Goal: Transaction & Acquisition: Subscribe to service/newsletter

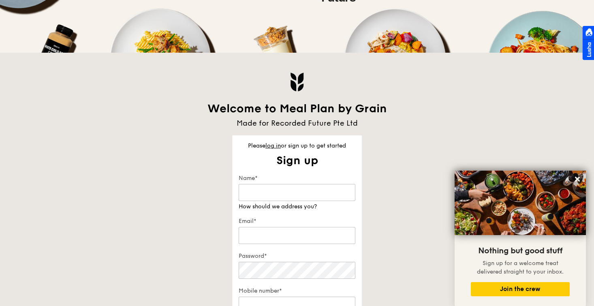
scroll to position [107, 0]
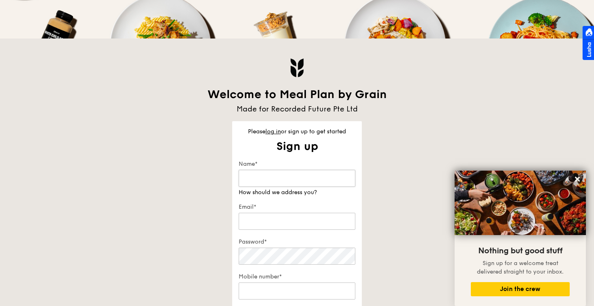
click at [259, 180] on input "Name*" at bounding box center [297, 178] width 117 height 17
type input "Yna"
click at [248, 225] on div "Email*" at bounding box center [297, 217] width 117 height 28
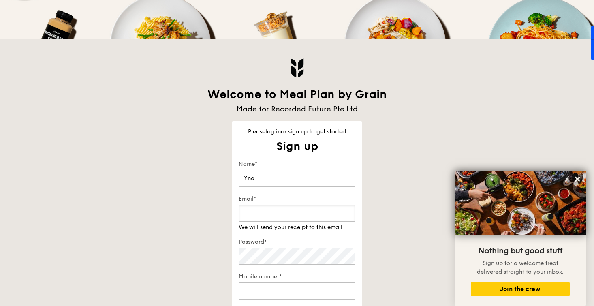
type input "[EMAIL_ADDRESS][DOMAIN_NAME]"
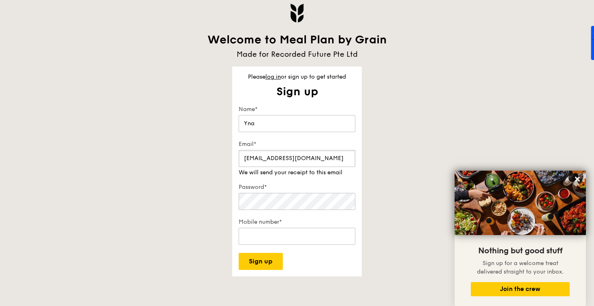
scroll to position [163, 0]
click at [574, 178] on icon at bounding box center [577, 179] width 7 height 7
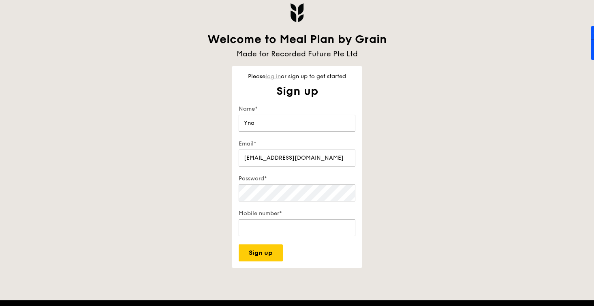
click at [272, 77] on link "log in" at bounding box center [273, 76] width 15 height 7
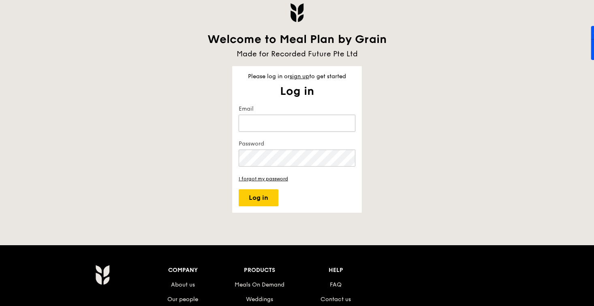
click at [277, 117] on input "Email" at bounding box center [297, 123] width 117 height 17
type input "[EMAIL_ADDRESS][DOMAIN_NAME]"
click at [239, 189] on button "Log in" at bounding box center [259, 197] width 40 height 17
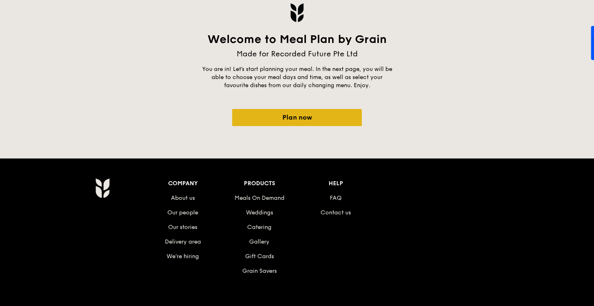
click at [306, 120] on link "Plan now" at bounding box center [297, 117] width 130 height 17
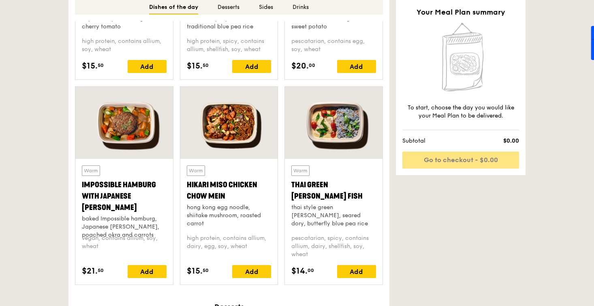
scroll to position [701, 0]
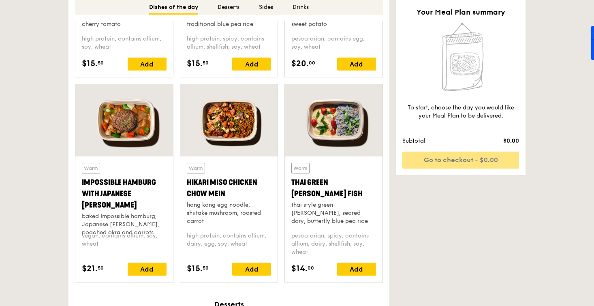
click at [230, 126] on div at bounding box center [229, 120] width 98 height 72
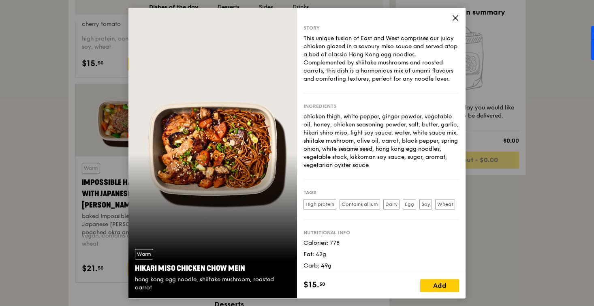
click at [453, 20] on icon at bounding box center [455, 17] width 7 height 7
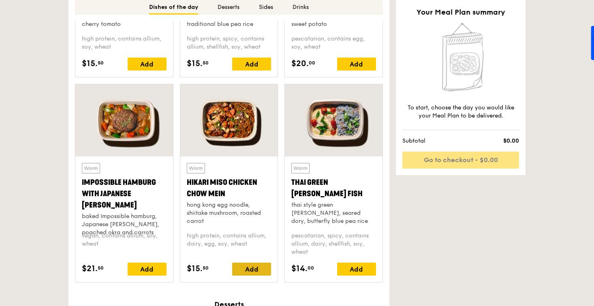
click at [244, 268] on div "Add" at bounding box center [251, 269] width 39 height 13
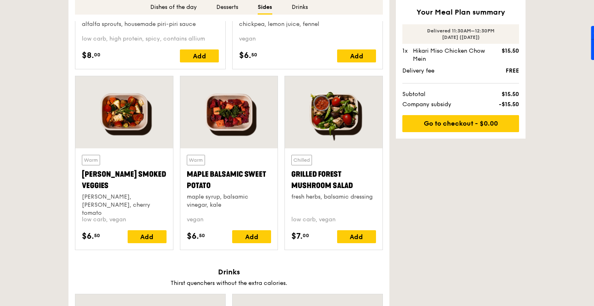
scroll to position [1585, 0]
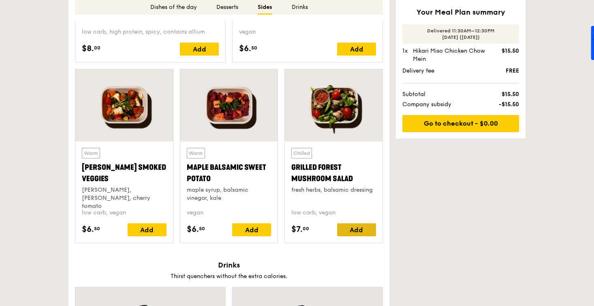
click at [350, 231] on div "Add" at bounding box center [356, 229] width 39 height 13
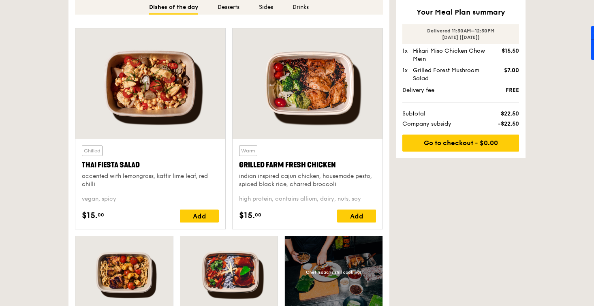
scroll to position [179, 0]
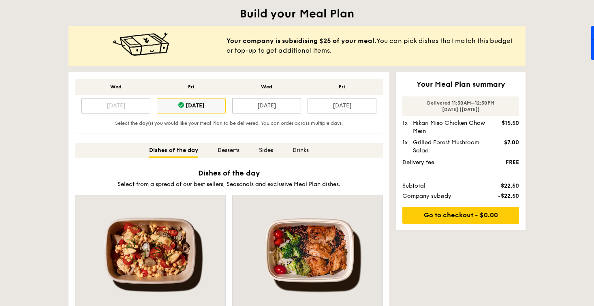
click at [199, 107] on div "[DATE]" at bounding box center [191, 105] width 69 height 15
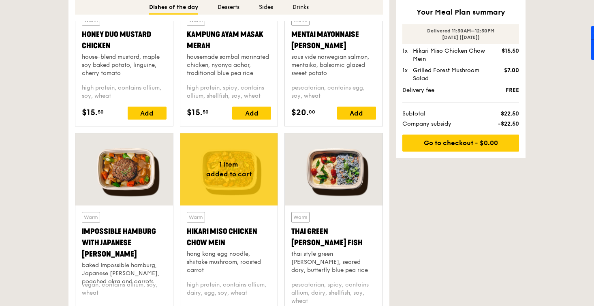
scroll to position [802, 0]
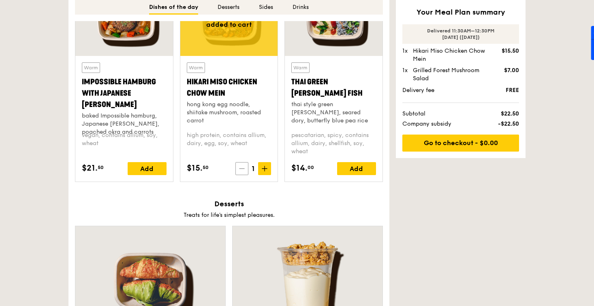
click at [243, 170] on icon at bounding box center [242, 169] width 6 height 6
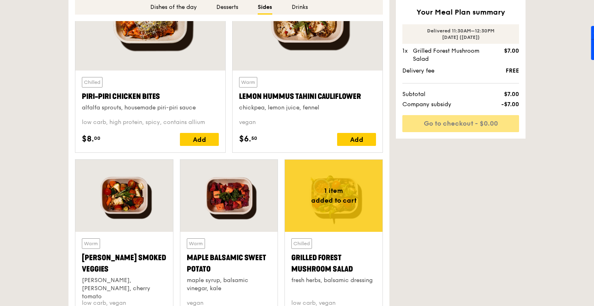
scroll to position [1551, 0]
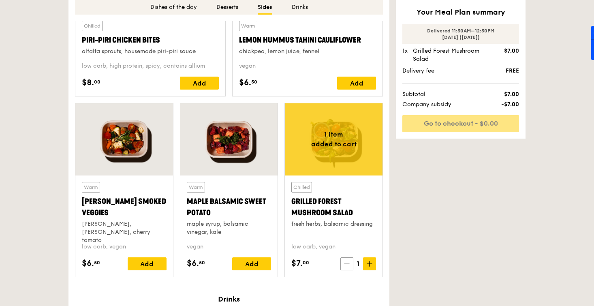
click at [344, 264] on icon at bounding box center [347, 264] width 6 height 6
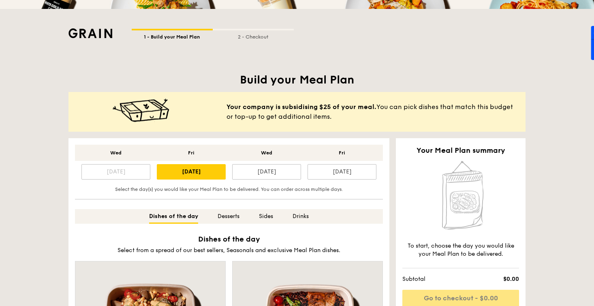
scroll to position [163, 0]
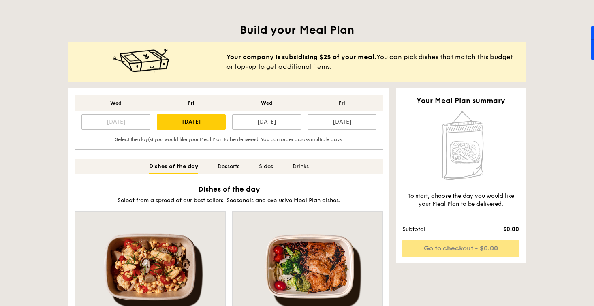
click at [270, 130] on div "Wed Fri Wed [DATE] Aug [DATE] Aug 29" at bounding box center [229, 115] width 308 height 41
click at [269, 126] on div "[DATE]" at bounding box center [266, 121] width 69 height 15
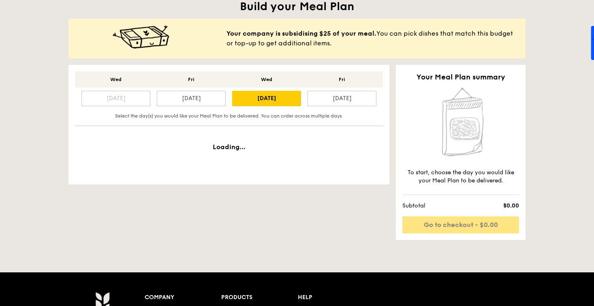
scroll to position [233, 0]
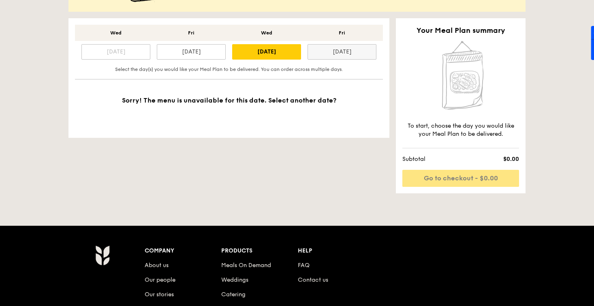
click at [351, 55] on div "[DATE]" at bounding box center [342, 51] width 69 height 15
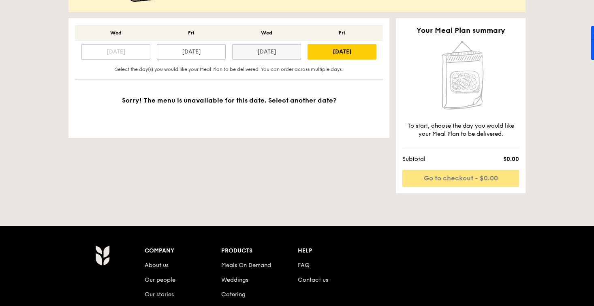
click at [255, 54] on div "[DATE]" at bounding box center [266, 51] width 69 height 15
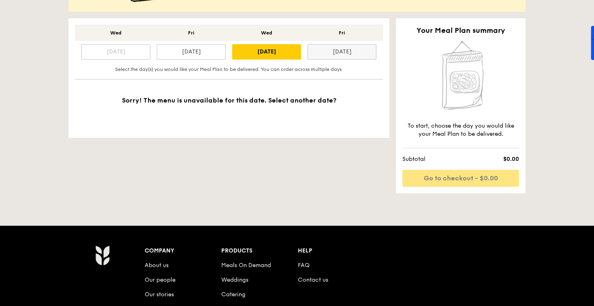
click at [329, 54] on div "[DATE]" at bounding box center [342, 51] width 69 height 15
